Goal: Task Accomplishment & Management: Complete application form

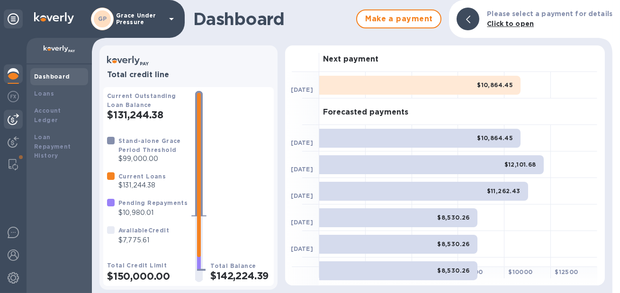
click at [12, 114] on div at bounding box center [13, 119] width 19 height 19
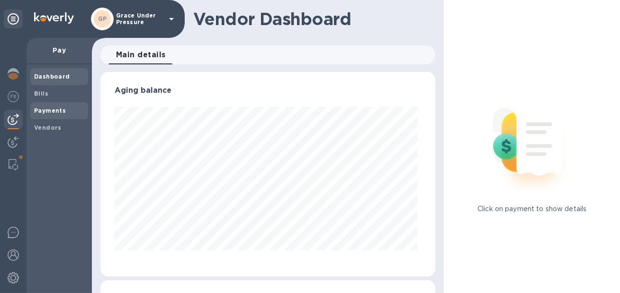
scroll to position [205, 331]
click at [45, 129] on b "Vendors" at bounding box center [47, 127] width 27 height 7
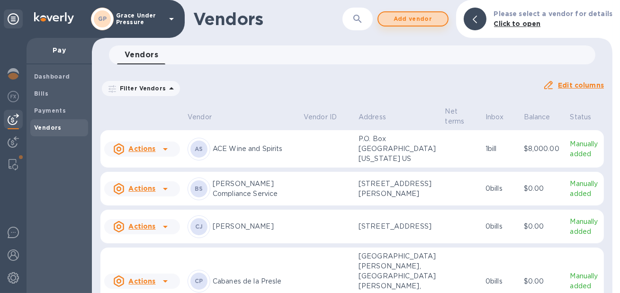
click at [410, 22] on span "Add vendor" at bounding box center [413, 18] width 54 height 11
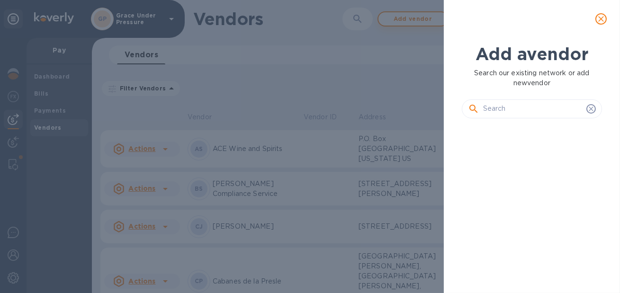
scroll to position [133, 144]
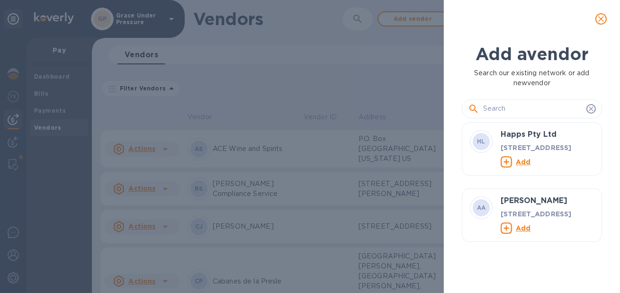
click at [496, 113] on input "text" at bounding box center [532, 109] width 99 height 14
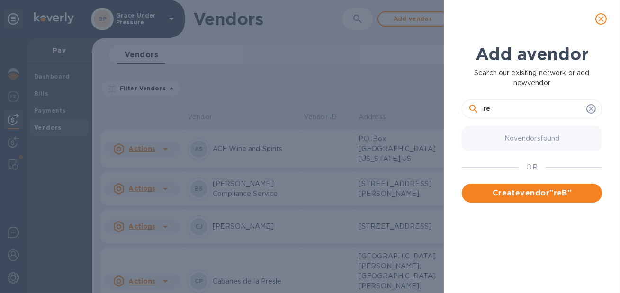
type input "r"
type input "TRANSOLVE"
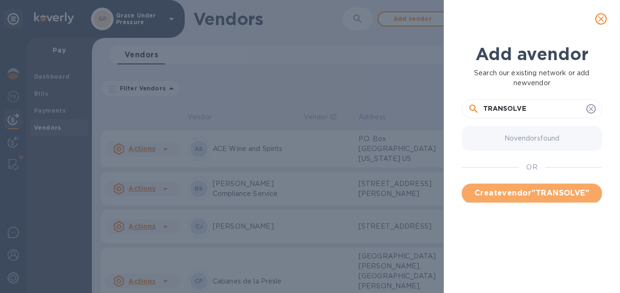
click at [512, 198] on span "Create vendor " TRANSOLVE "" at bounding box center [531, 192] width 125 height 11
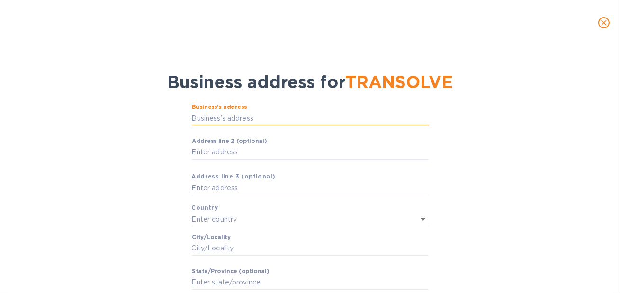
click at [289, 122] on input "Business’s аddress" at bounding box center [310, 118] width 237 height 14
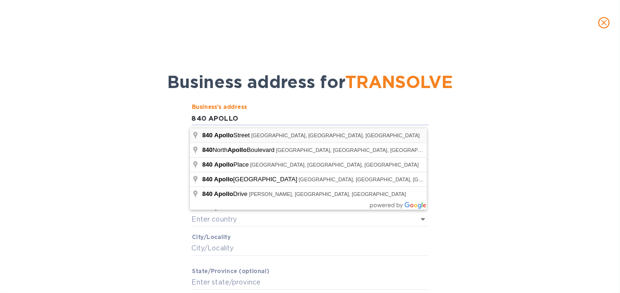
type input "[STREET_ADDRESS]"
type input "[GEOGRAPHIC_DATA]"
type input "El Segundo"
type input "CA"
type input "90245"
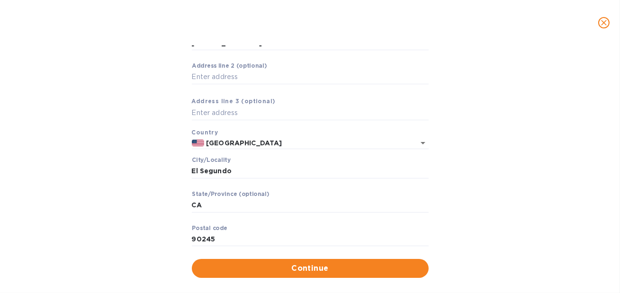
scroll to position [91, 0]
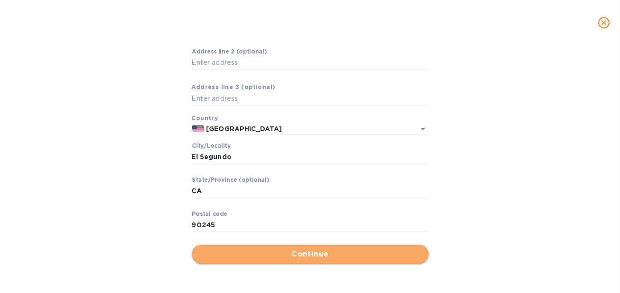
click at [285, 251] on span "Continue" at bounding box center [310, 254] width 222 height 11
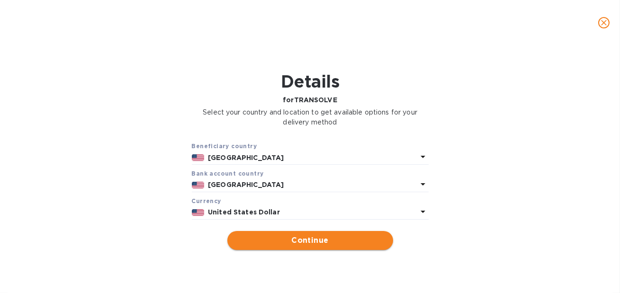
click at [286, 246] on span "Continue" at bounding box center [310, 240] width 151 height 11
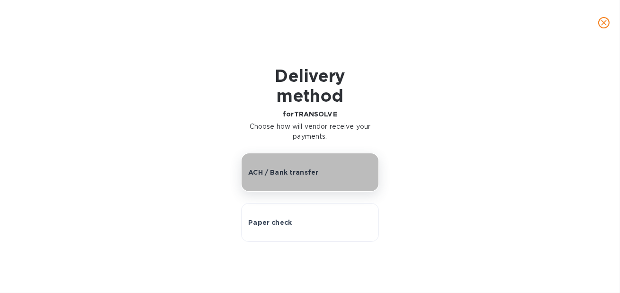
click at [278, 177] on p "ACH / Bank transfer" at bounding box center [283, 172] width 70 height 9
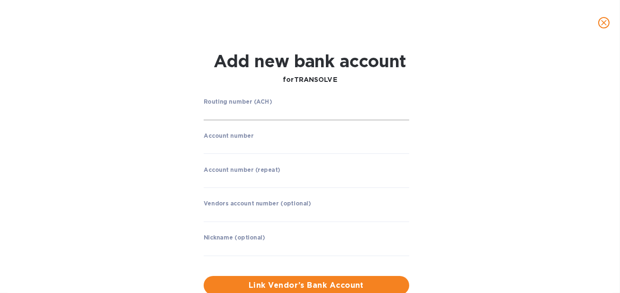
click at [230, 113] on input "string" at bounding box center [306, 113] width 205 height 14
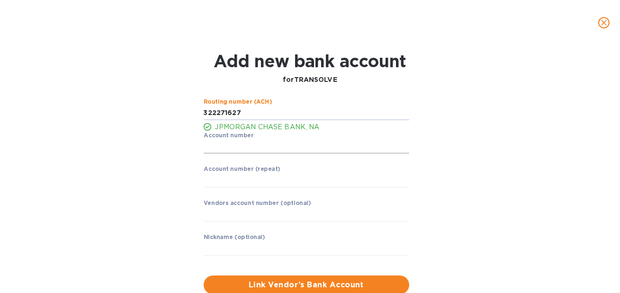
type input "322271627"
click at [228, 154] on input "string" at bounding box center [306, 147] width 205 height 14
type input "828328069"
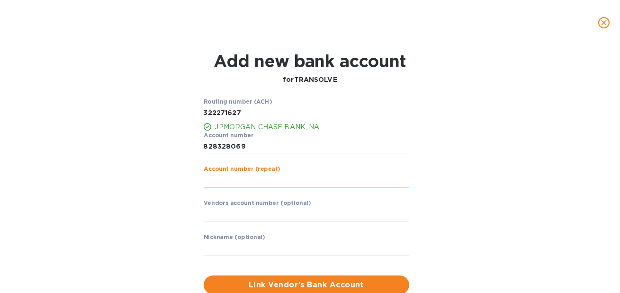
click at [230, 185] on input "string" at bounding box center [306, 180] width 205 height 14
type input "828328069"
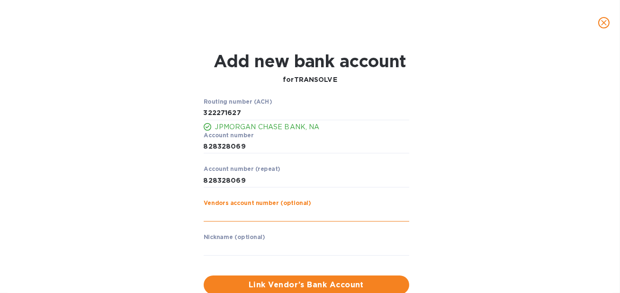
click at [226, 219] on input "text" at bounding box center [306, 214] width 205 height 14
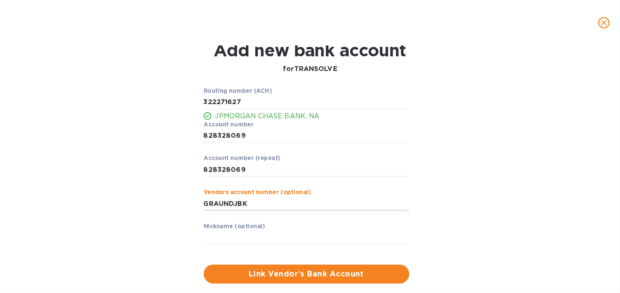
scroll to position [14, 0]
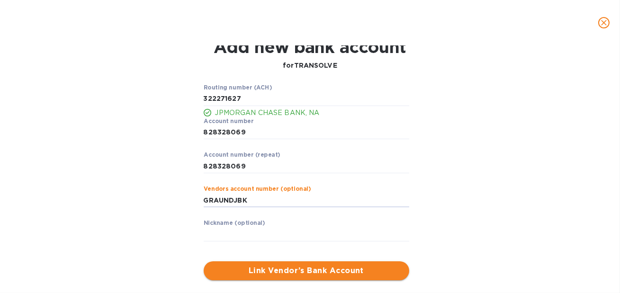
type input "GRAUNDJBK"
click at [266, 275] on span "Link Vendor’s Bank Account" at bounding box center [306, 270] width 190 height 11
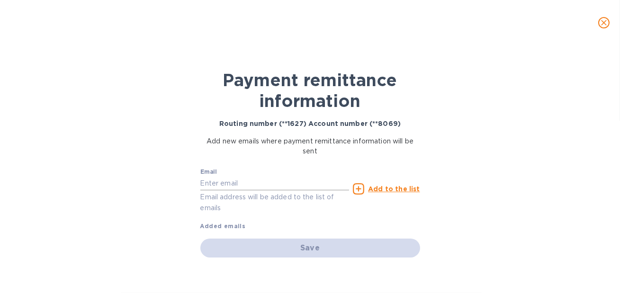
click at [261, 185] on input "text" at bounding box center [274, 183] width 149 height 14
type input "[EMAIL_ADDRESS][DOMAIN_NAME]"
click at [380, 192] on u "Add to the list" at bounding box center [394, 189] width 52 height 8
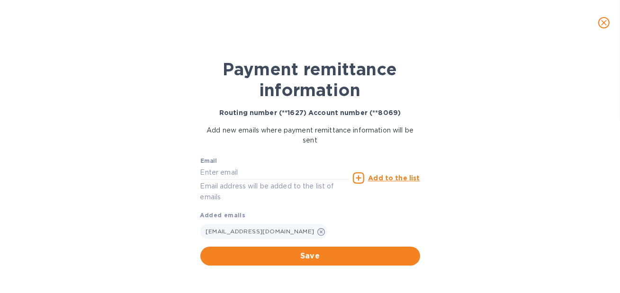
scroll to position [15, 0]
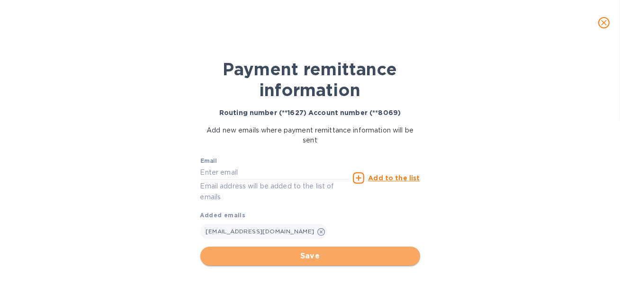
click at [336, 252] on span "Save" at bounding box center [310, 255] width 205 height 11
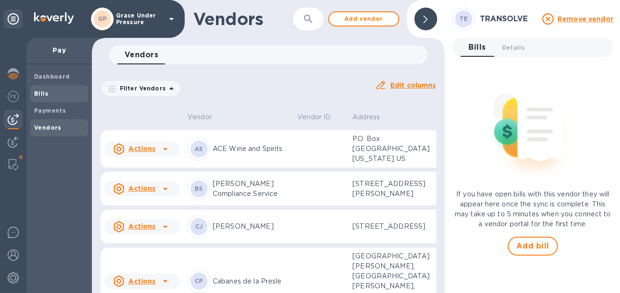
click at [39, 94] on b "Bills" at bounding box center [41, 93] width 14 height 7
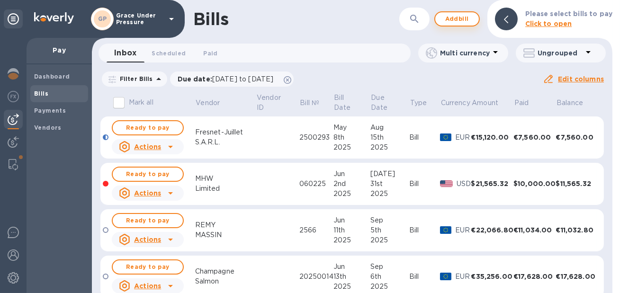
click at [453, 18] on span "Add bill" at bounding box center [457, 18] width 28 height 11
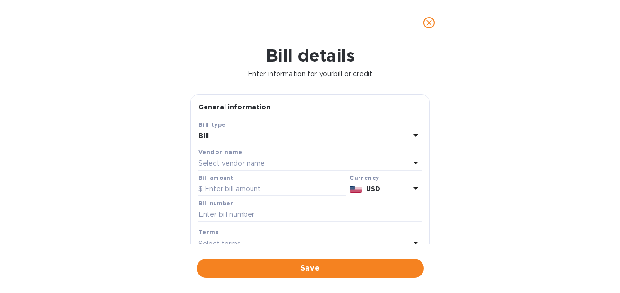
click at [308, 170] on div "Select vendor name" at bounding box center [304, 163] width 212 height 13
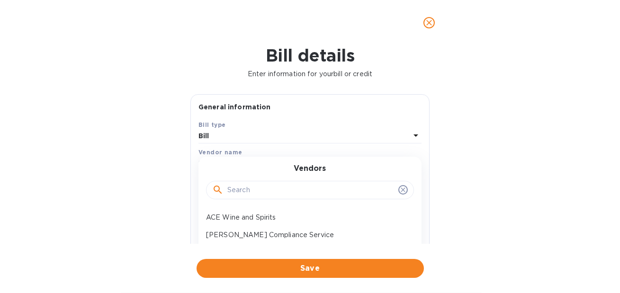
click at [295, 197] on input "text" at bounding box center [310, 190] width 167 height 14
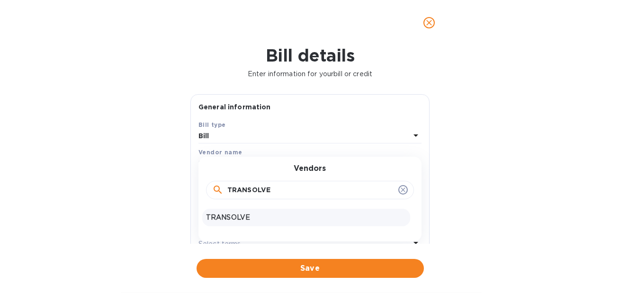
type input "TRANSOLVE"
click at [292, 223] on p "TRANSOLVE" at bounding box center [306, 218] width 200 height 10
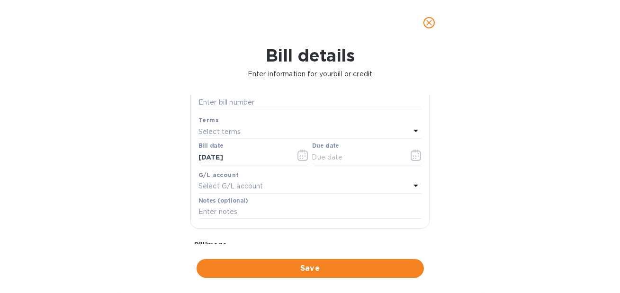
scroll to position [233, 0]
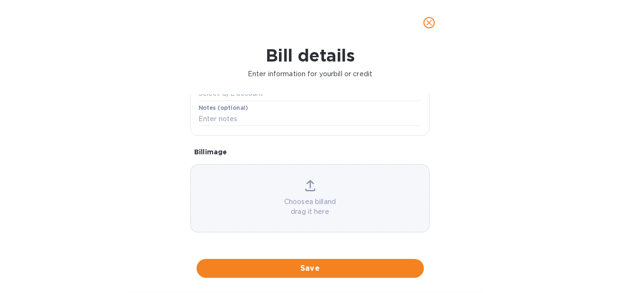
click at [288, 202] on p "Choose a bill and drag it here" at bounding box center [310, 207] width 238 height 20
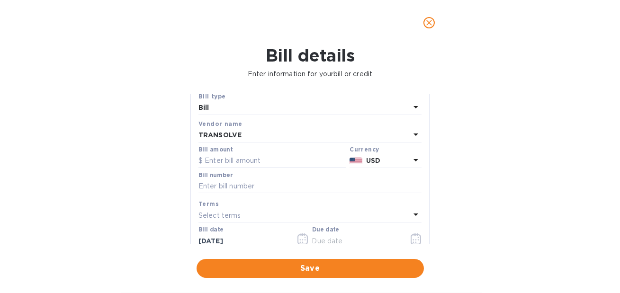
scroll to position [0, 0]
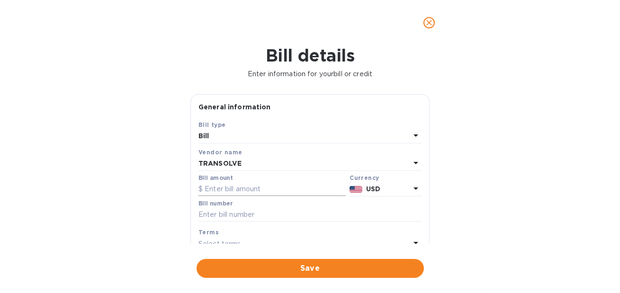
click at [277, 196] on input "text" at bounding box center [271, 189] width 147 height 14
type input "5,151.00"
click at [250, 222] on input "text" at bounding box center [309, 215] width 223 height 14
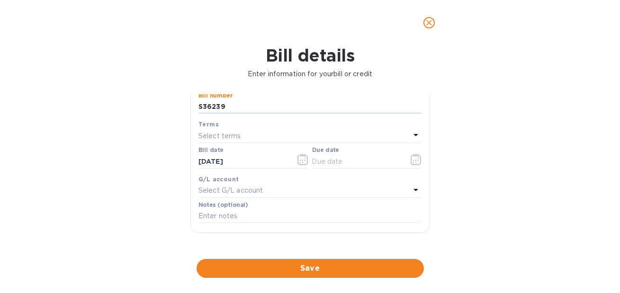
scroll to position [112, 0]
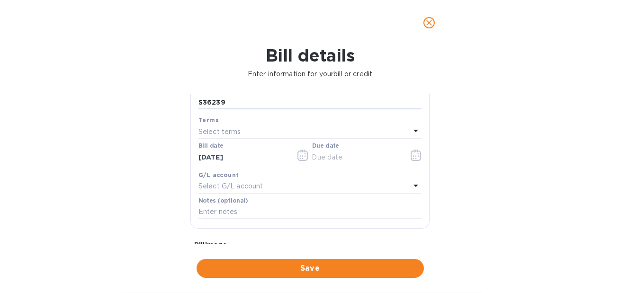
type input "S36239"
click at [410, 161] on icon "button" at bounding box center [415, 155] width 11 height 11
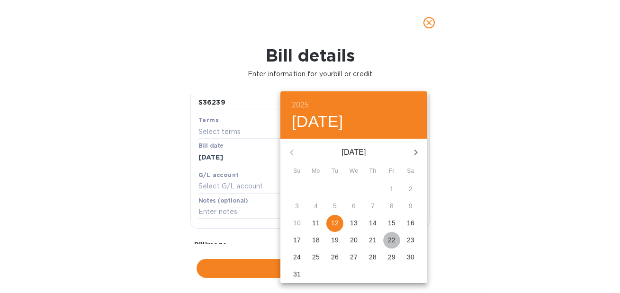
click at [388, 240] on p "22" at bounding box center [392, 239] width 8 height 9
type input "[DATE]"
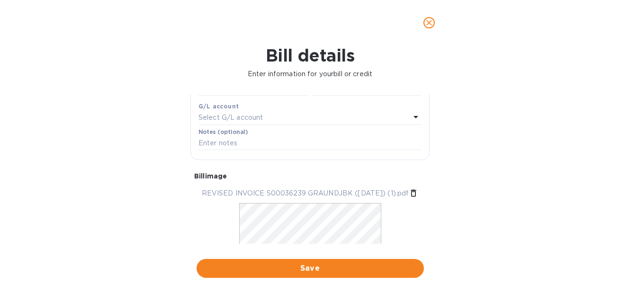
scroll to position [187, 0]
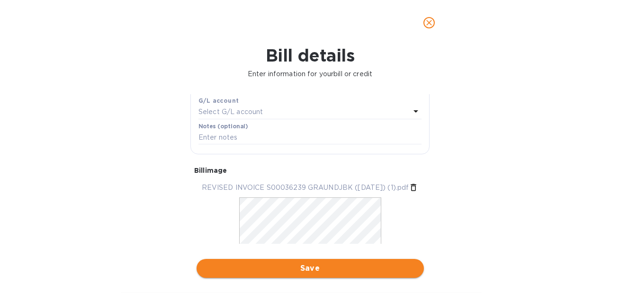
click at [336, 272] on span "Save" at bounding box center [310, 268] width 212 height 11
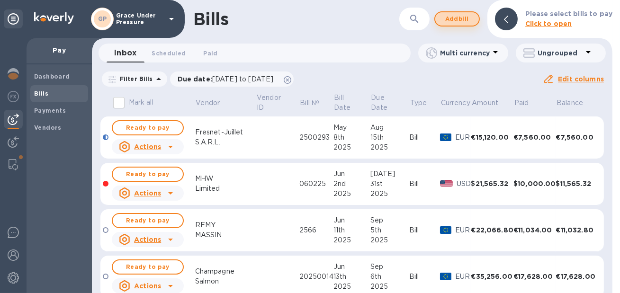
click at [446, 18] on span "Add bill" at bounding box center [457, 18] width 28 height 11
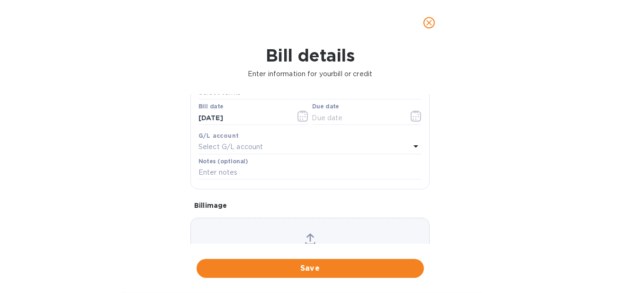
scroll to position [233, 0]
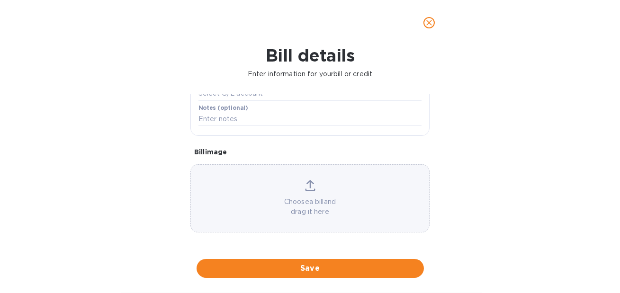
click at [288, 199] on p "Choose a bill and drag it here" at bounding box center [310, 207] width 238 height 20
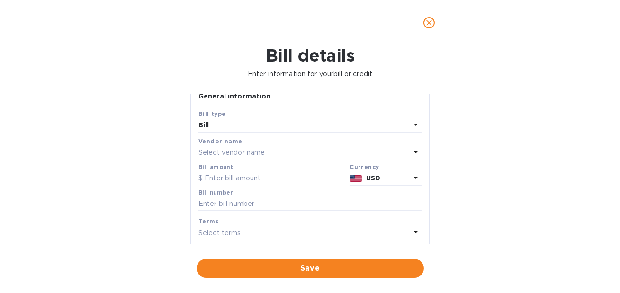
scroll to position [0, 0]
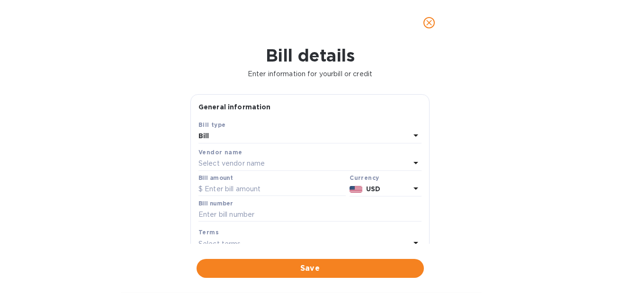
click at [295, 170] on div "Select vendor name" at bounding box center [304, 163] width 212 height 13
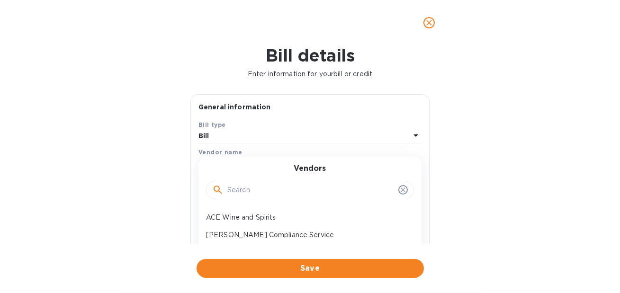
click at [278, 196] on input "text" at bounding box center [310, 190] width 167 height 14
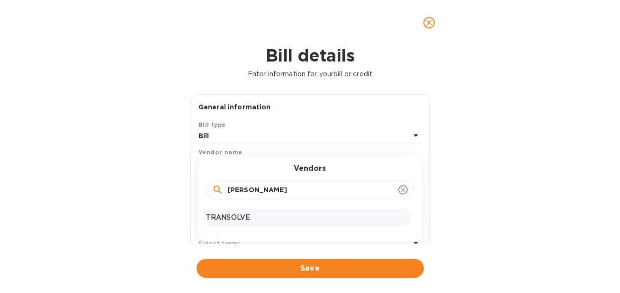
type input "[PERSON_NAME]"
click at [274, 221] on p "TRANSOLVE" at bounding box center [306, 218] width 200 height 10
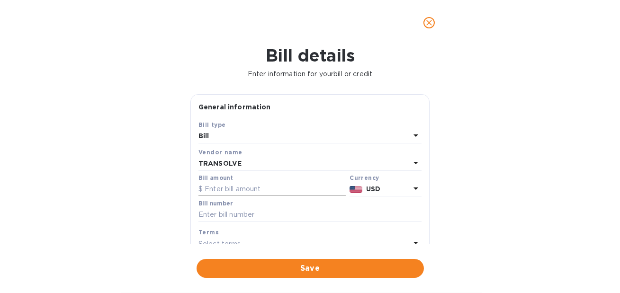
click at [280, 196] on input "text" at bounding box center [271, 189] width 147 height 14
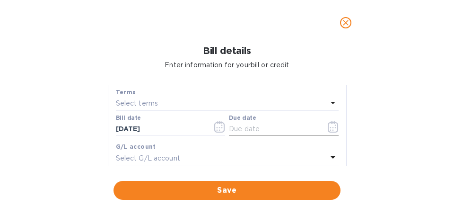
scroll to position [141, 0]
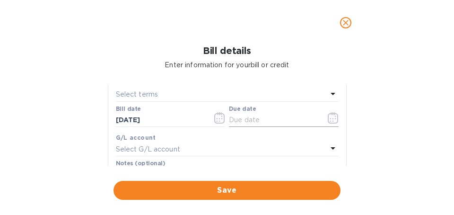
click at [328, 124] on icon "button" at bounding box center [333, 117] width 11 height 11
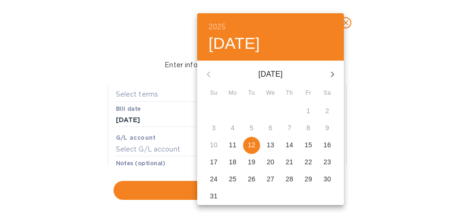
click at [307, 162] on p "22" at bounding box center [309, 161] width 8 height 9
type input "[DATE]"
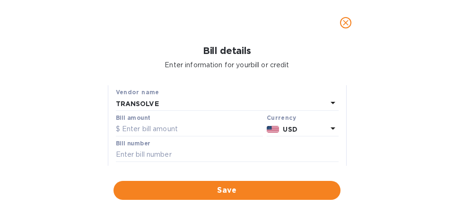
scroll to position [50, 0]
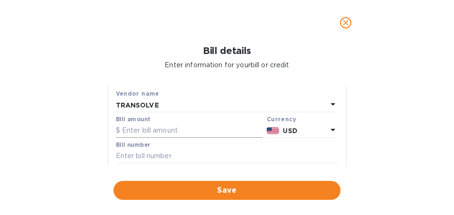
click at [221, 138] on input "text" at bounding box center [189, 131] width 147 height 14
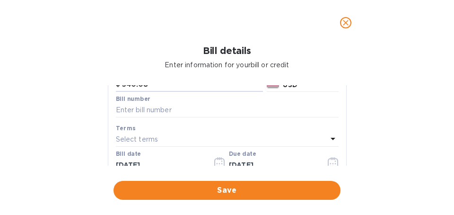
scroll to position [90, 0]
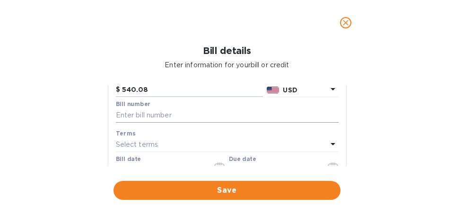
type input "540.08"
click at [122, 123] on input "text" at bounding box center [227, 115] width 223 height 14
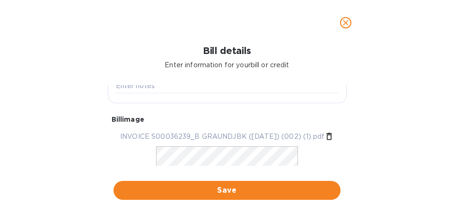
scroll to position [334, 0]
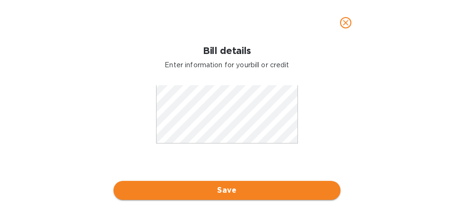
type input "36239/B"
click at [218, 187] on span "Save" at bounding box center [227, 190] width 212 height 11
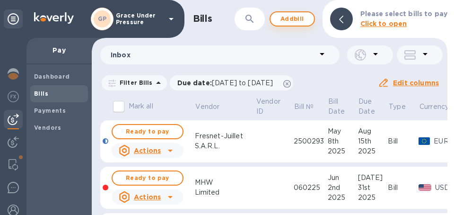
click at [286, 22] on span "Add bill" at bounding box center [292, 18] width 28 height 11
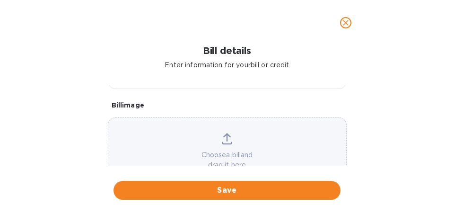
scroll to position [303, 0]
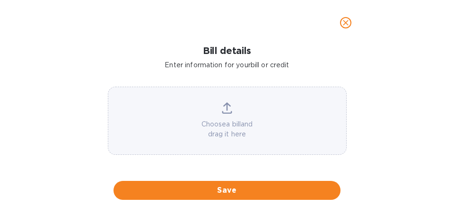
click at [202, 128] on p "Choose a bill and drag it here" at bounding box center [227, 129] width 238 height 20
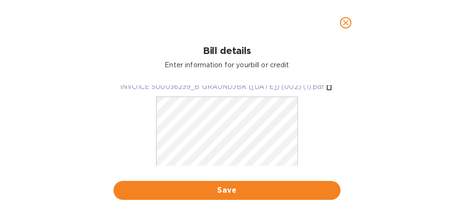
scroll to position [278, 0]
